Goal: Task Accomplishment & Management: Manage account settings

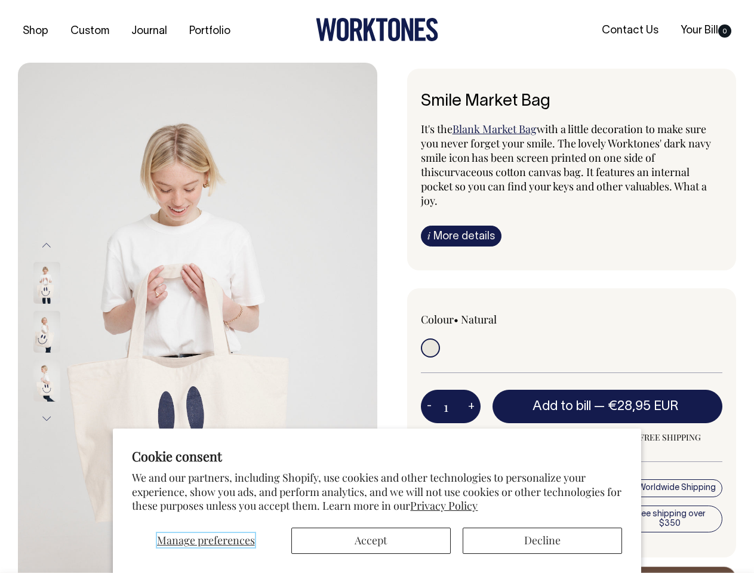
click at [205, 541] on span "Manage preferences" at bounding box center [206, 540] width 98 height 14
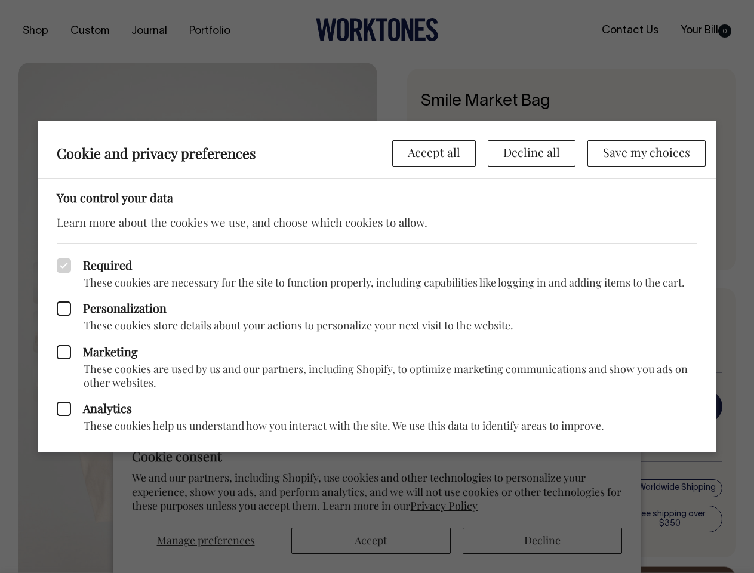
click at [542, 541] on div at bounding box center [377, 286] width 754 height 573
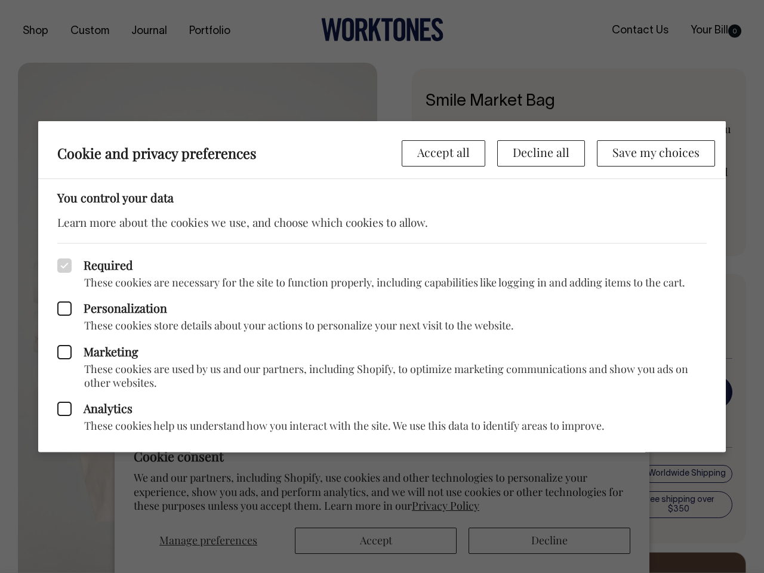
click at [198, 319] on p "These cookies store details about your actions to personalize your next visit t…" at bounding box center [382, 326] width 650 height 14
click at [63, 333] on div "Marketing These cookies are used by us and our partners, including Shopify, to …" at bounding box center [382, 361] width 650 height 57
click at [57, 245] on div "Required These cookies are necessary for the site to function properly, includi…" at bounding box center [382, 265] width 650 height 47
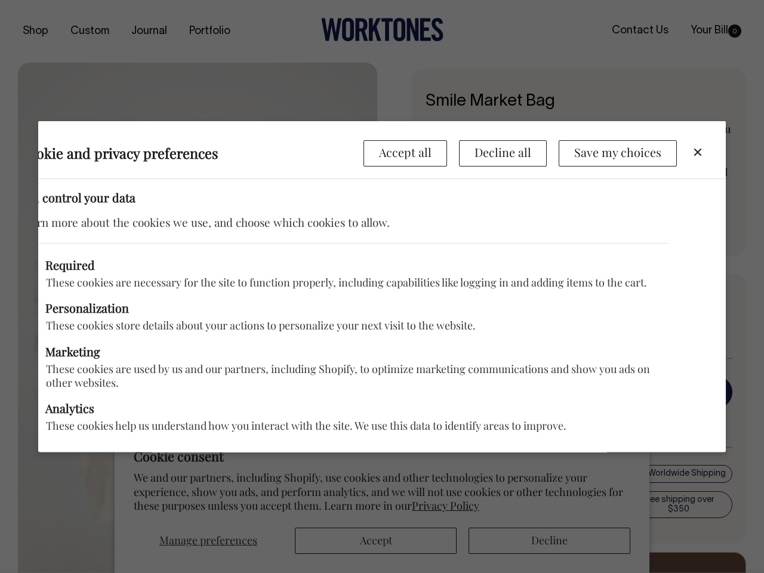
click at [63, 333] on div "Marketing These cookies are used by us and our partners, including Shopify, to …" at bounding box center [344, 361] width 650 height 57
click at [47, 419] on p "These cookies help us understand how you interact with the site. We use this da…" at bounding box center [344, 426] width 650 height 14
click at [429, 392] on div "Analytics These cookies help us understand how you interact with the site. We u…" at bounding box center [344, 411] width 650 height 43
click at [471, 392] on div "Analytics These cookies help us understand how you interact with the site. We u…" at bounding box center [344, 411] width 650 height 43
